Goal: Register for event/course

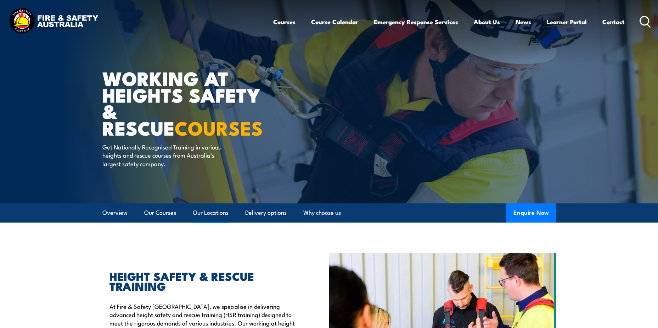
click at [217, 215] on link "Our Locations" at bounding box center [211, 212] width 36 height 19
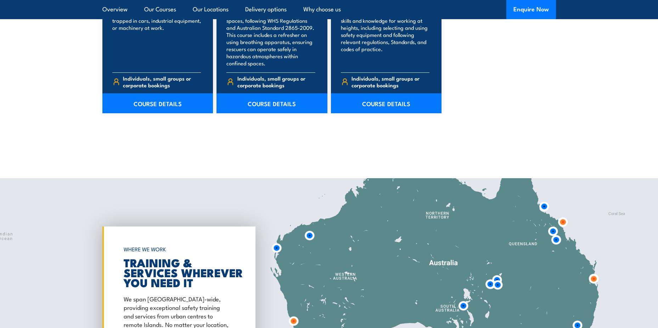
scroll to position [1151, 0]
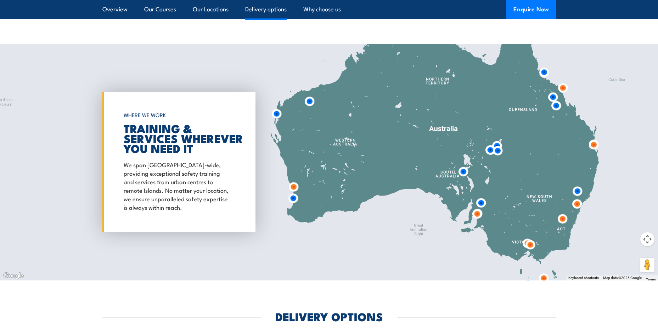
click at [259, 8] on link "Delivery options" at bounding box center [265, 9] width 41 height 19
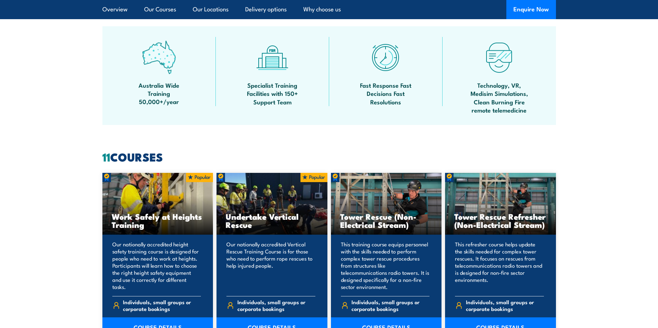
scroll to position [466, 0]
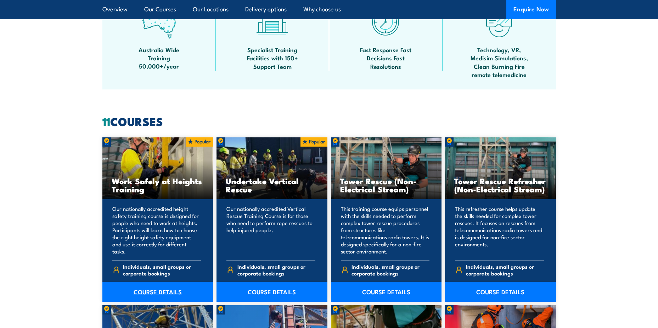
click at [153, 289] on link "COURSE DETAILS" at bounding box center [157, 291] width 111 height 20
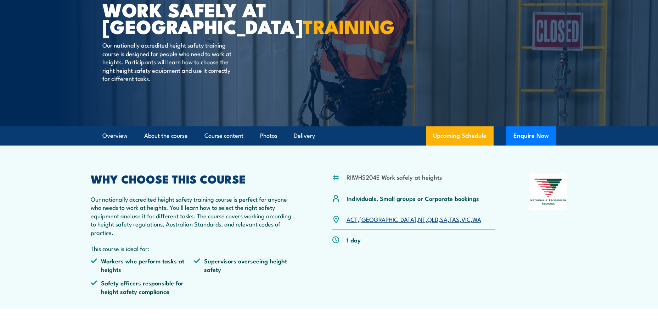
scroll to position [71, 0]
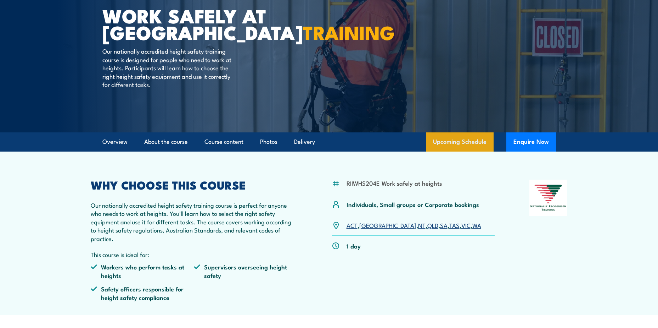
click at [452, 144] on link "Upcoming Schedule" at bounding box center [460, 141] width 68 height 19
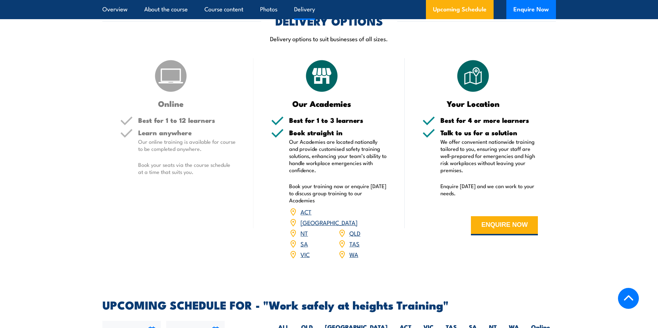
scroll to position [774, 0]
